Goal: Contribute content

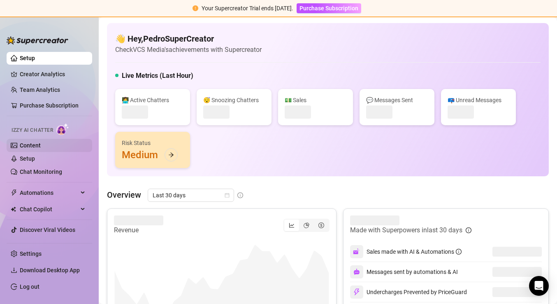
click at [37, 147] on link "Content" at bounding box center [30, 145] width 21 height 7
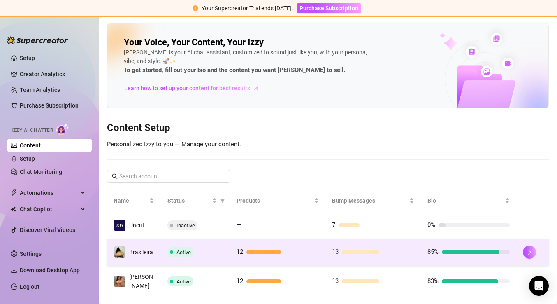
click at [148, 253] on span "Brasileira" at bounding box center [141, 251] width 24 height 7
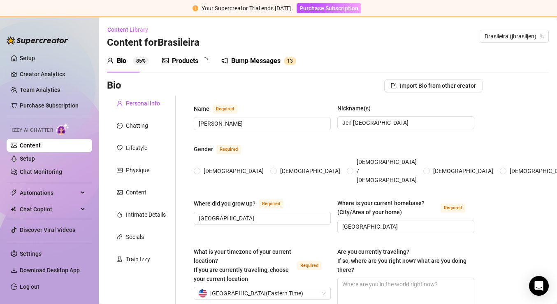
radio input "true"
type input "[DATE]"
click at [191, 60] on div "Products" at bounding box center [185, 61] width 26 height 10
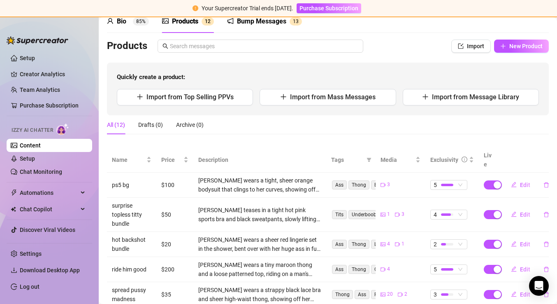
scroll to position [51, 0]
